Goal: Find specific page/section: Find specific page/section

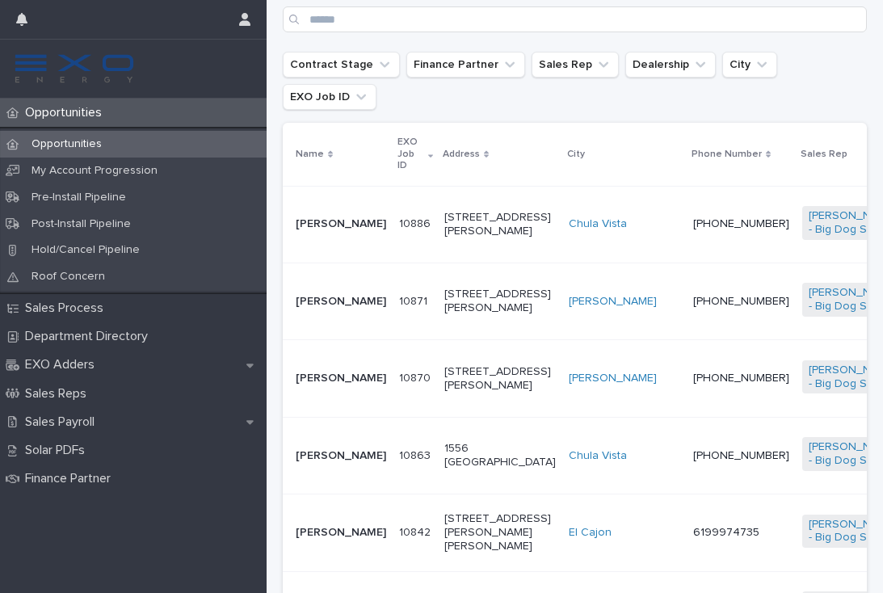
scroll to position [442, 0]
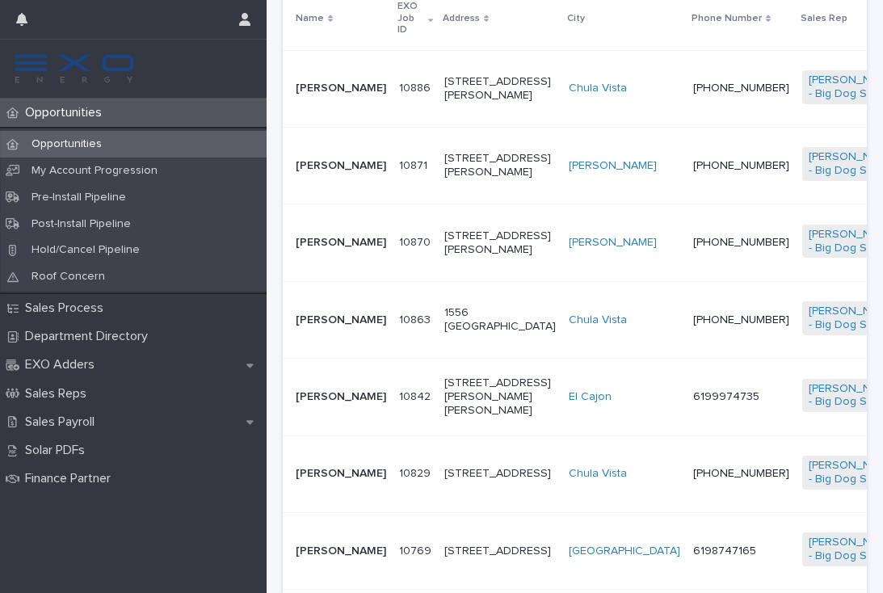
click at [686, 432] on td "6199974735" at bounding box center [740, 397] width 109 height 77
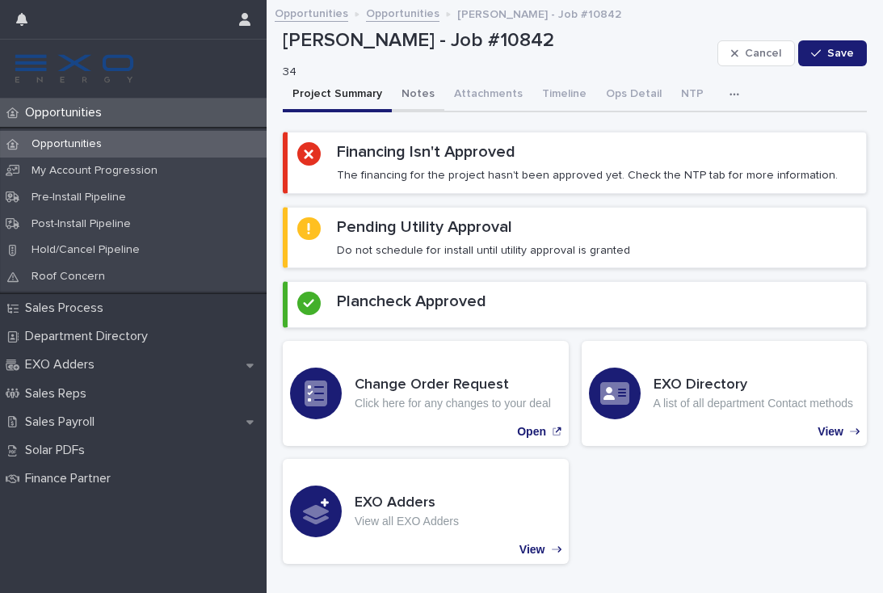
click at [417, 100] on button "Notes" at bounding box center [418, 95] width 52 height 34
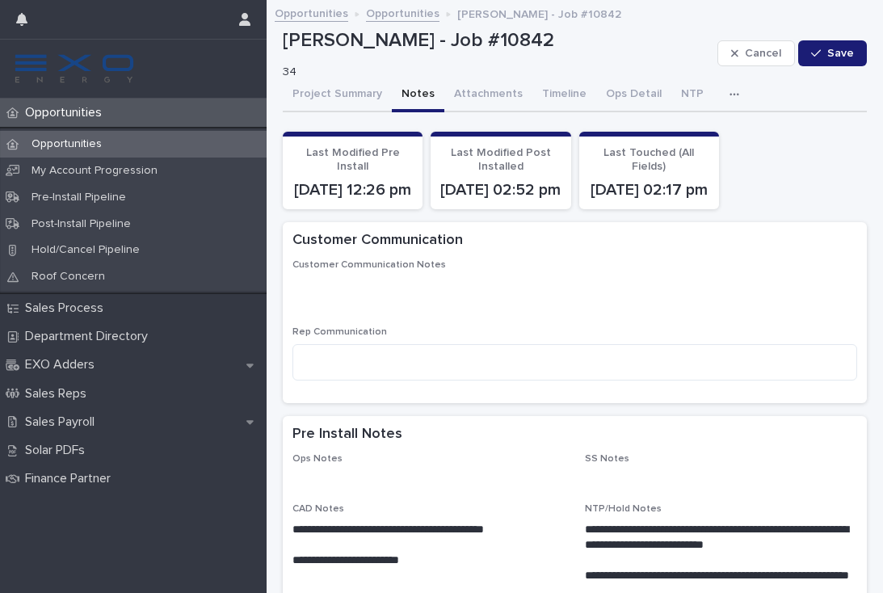
click at [84, 120] on p "Opportunities" at bounding box center [67, 112] width 96 height 15
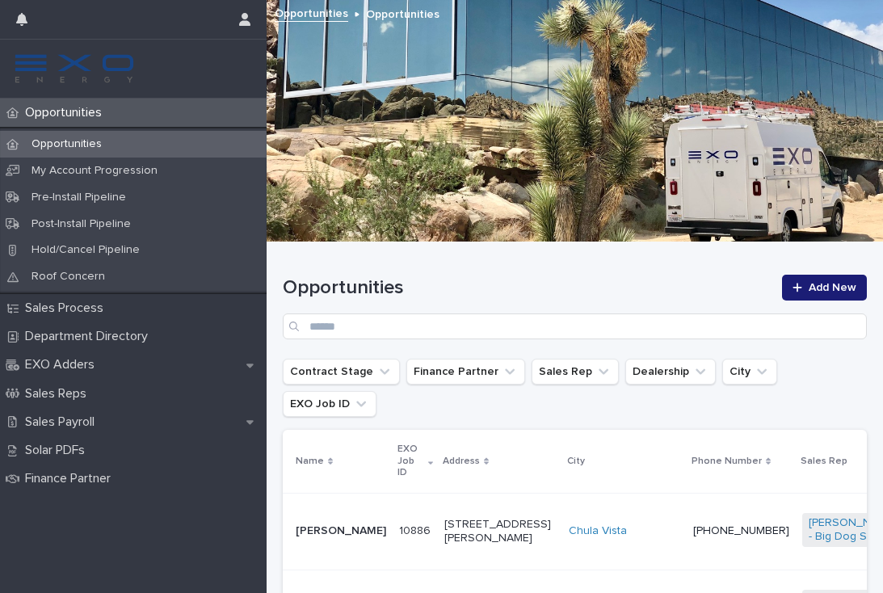
click at [57, 115] on p "Opportunities" at bounding box center [67, 112] width 96 height 15
